Goal: Task Accomplishment & Management: Manage account settings

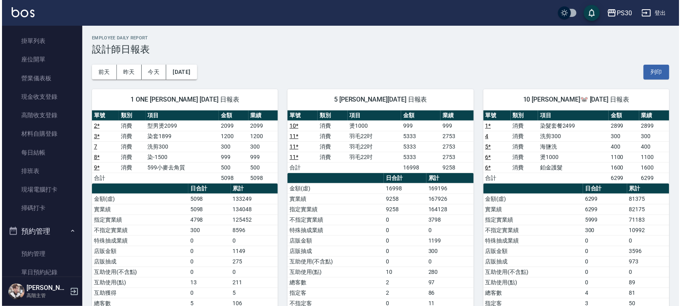
scroll to position [53, 0]
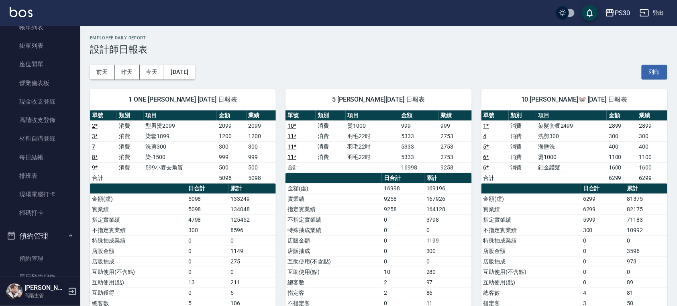
click at [43, 199] on link "現場電腦打卡" at bounding box center [40, 194] width 74 height 18
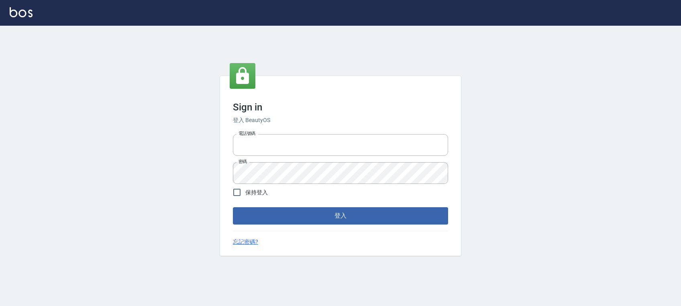
type input "0972392966"
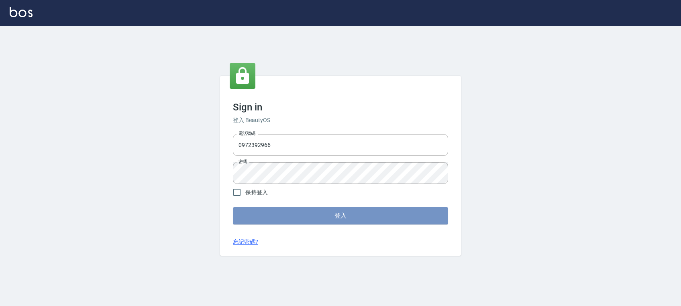
click at [301, 219] on button "登入" at bounding box center [340, 215] width 215 height 17
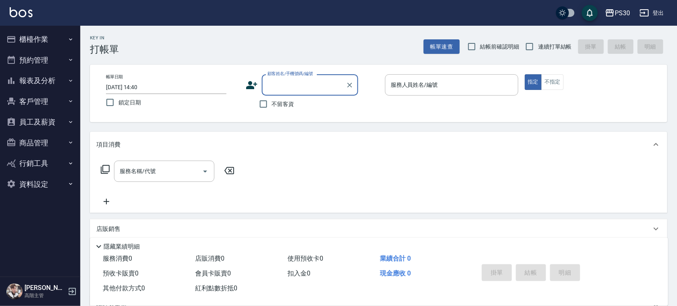
click at [34, 37] on button "櫃檯作業" at bounding box center [40, 39] width 74 height 21
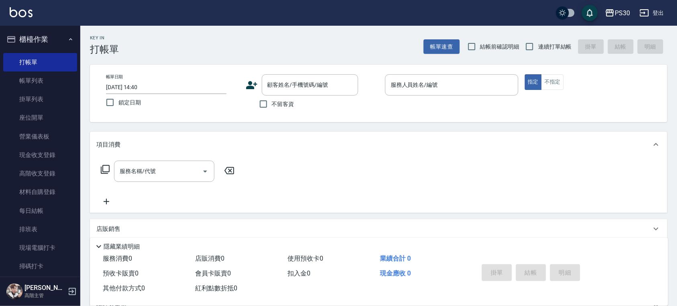
click at [45, 247] on link "現場電腦打卡" at bounding box center [40, 248] width 74 height 18
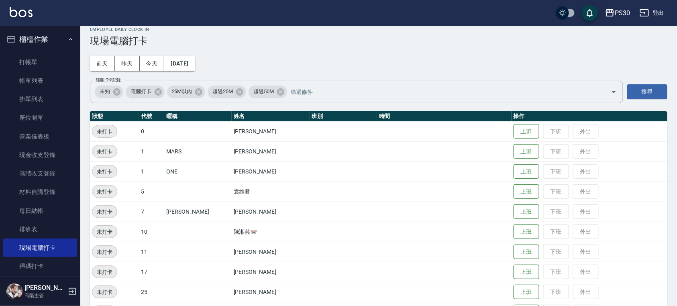
scroll to position [7, 0]
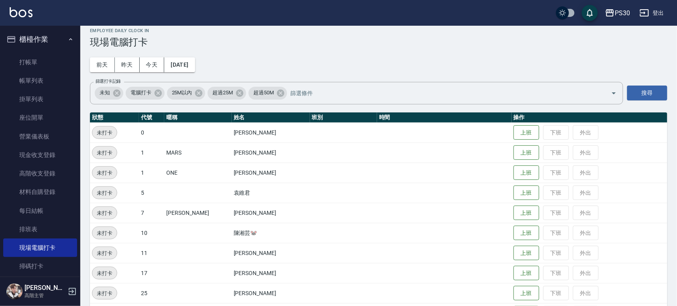
click at [131, 65] on button "昨天" at bounding box center [127, 64] width 25 height 15
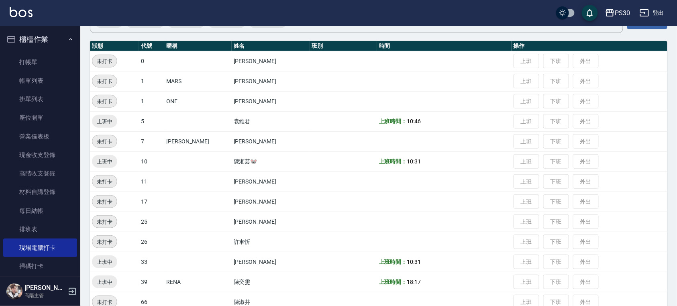
scroll to position [7, 0]
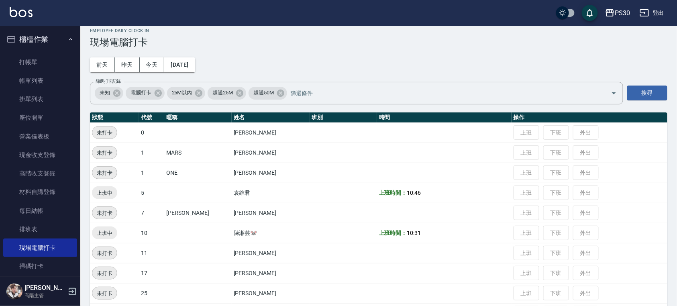
click at [108, 62] on button "前天" at bounding box center [102, 64] width 25 height 15
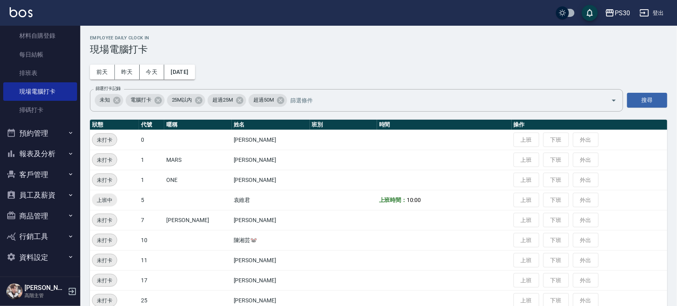
scroll to position [53, 0]
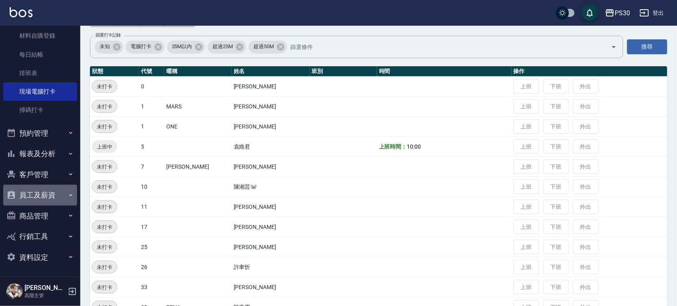
click at [57, 195] on button "員工及薪資" at bounding box center [40, 195] width 74 height 21
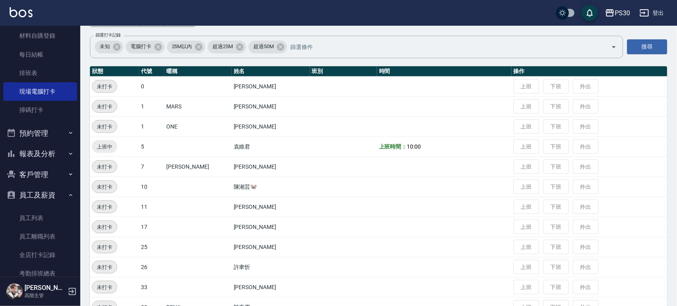
scroll to position [210, 0]
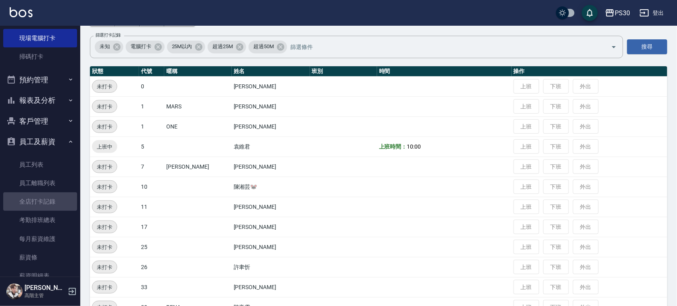
click at [54, 205] on link "全店打卡記錄" at bounding box center [40, 201] width 74 height 18
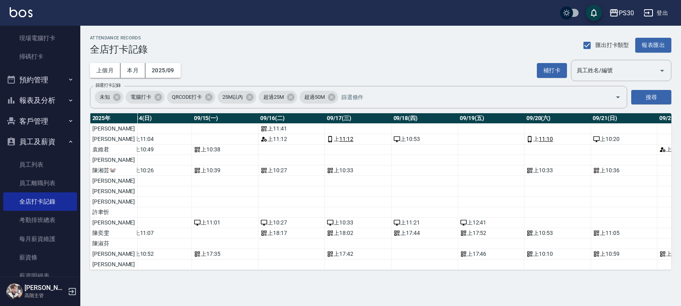
scroll to position [18, 1027]
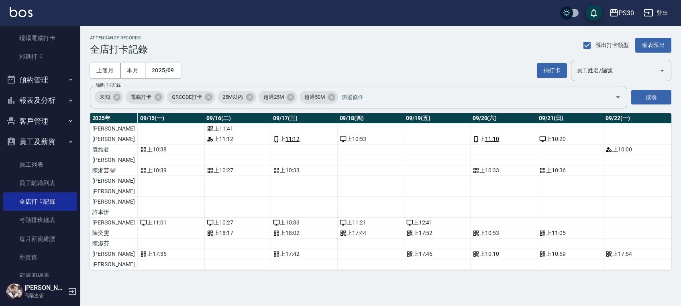
drag, startPoint x: 513, startPoint y: 275, endPoint x: 529, endPoint y: 276, distance: 16.2
click at [529, 270] on tr "黃偉乘 0 天 0 0" at bounding box center [132, 265] width 2139 height 10
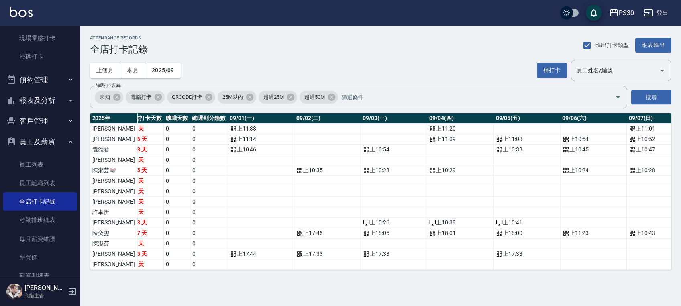
scroll to position [18, 0]
